Goal: Task Accomplishment & Management: Manage account settings

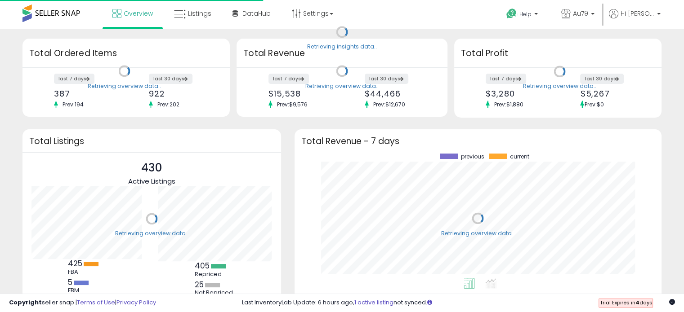
scroll to position [124, 349]
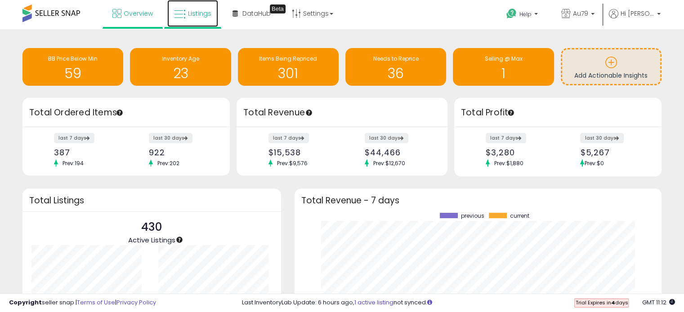
click at [198, 13] on span "Listings" at bounding box center [199, 13] width 23 height 9
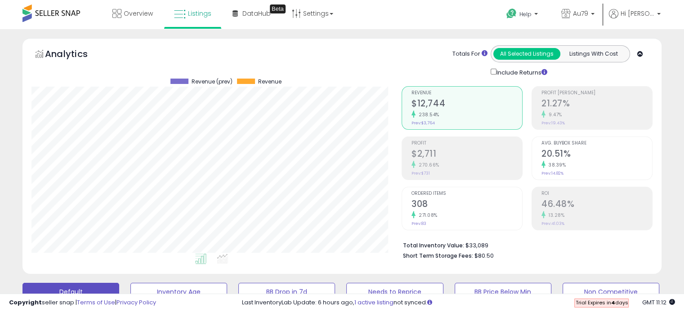
scroll to position [184, 369]
click at [140, 13] on span "Overview" at bounding box center [138, 13] width 29 height 9
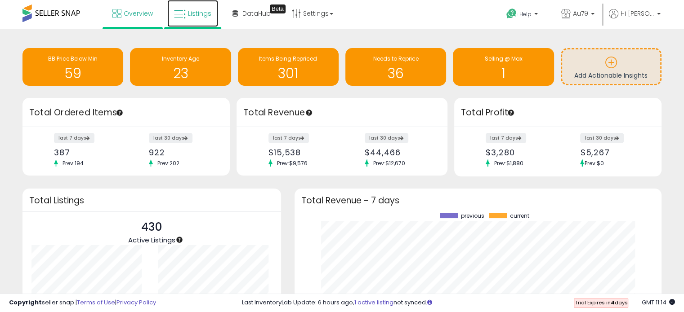
click at [192, 12] on span "Listings" at bounding box center [199, 13] width 23 height 9
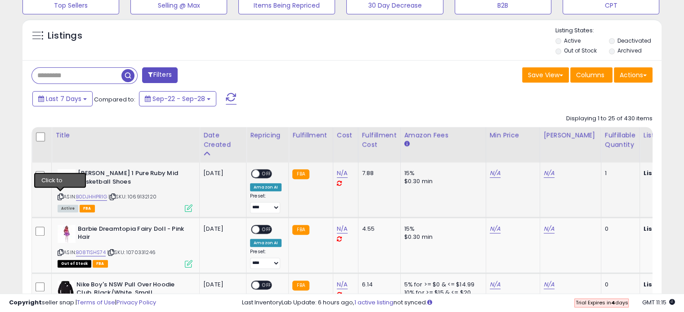
click at [61, 196] on icon at bounding box center [61, 197] width 6 height 5
click at [339, 173] on link "N/A" at bounding box center [342, 173] width 11 height 9
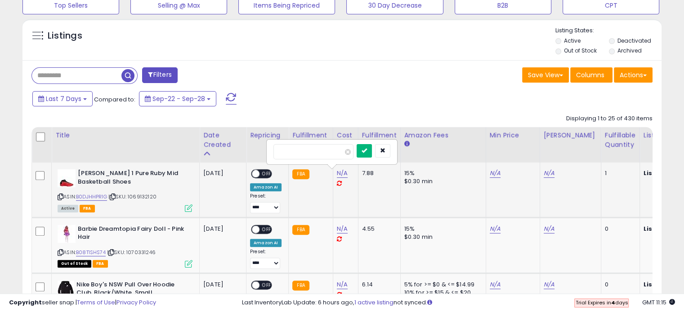
type input "*****"
click at [367, 151] on icon "submit" at bounding box center [363, 150] width 5 height 5
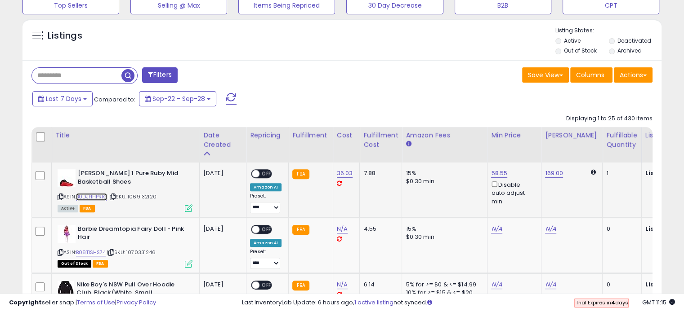
click at [84, 195] on link "B0DJHHPR1G" at bounding box center [91, 197] width 31 height 8
click at [268, 170] on span "OFF" at bounding box center [266, 174] width 14 height 8
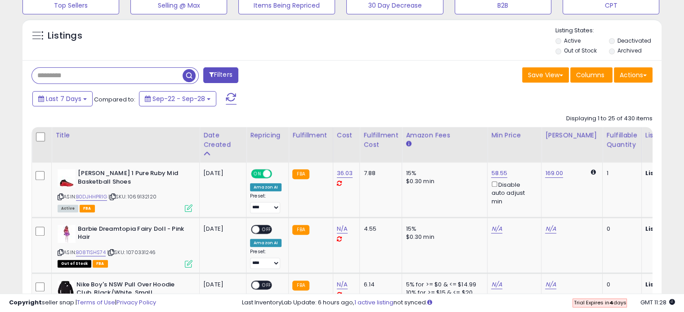
click at [81, 75] on input "text" at bounding box center [107, 76] width 151 height 16
paste input "**********"
type input "**********"
click at [192, 75] on span "button" at bounding box center [188, 75] width 13 height 13
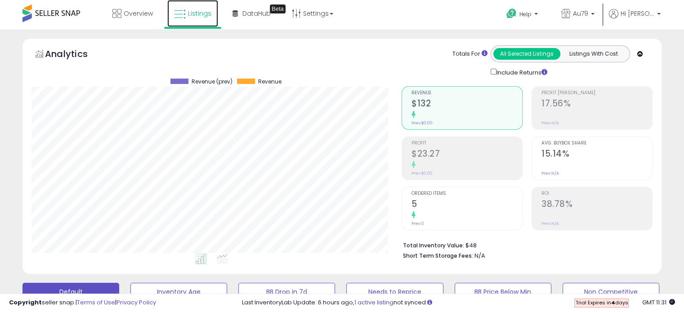
click at [177, 13] on icon at bounding box center [180, 15] width 12 height 12
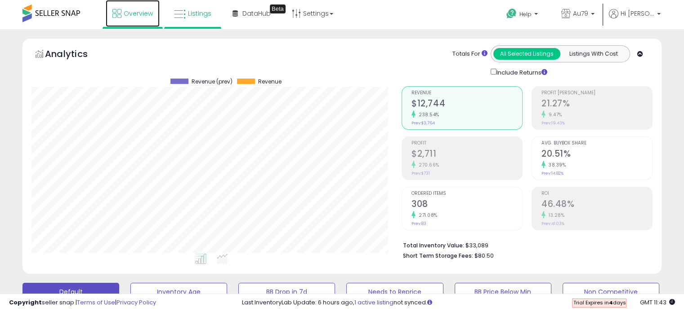
click at [124, 11] on span "Overview" at bounding box center [138, 13] width 29 height 9
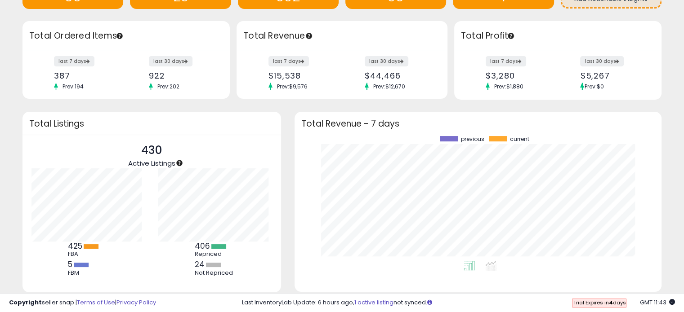
scroll to position [102, 0]
